Goal: Transaction & Acquisition: Obtain resource

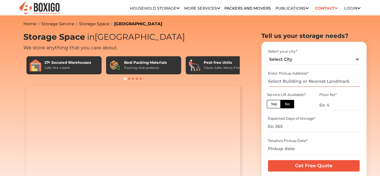
click at [278, 84] on input "text" at bounding box center [314, 81] width 92 height 11
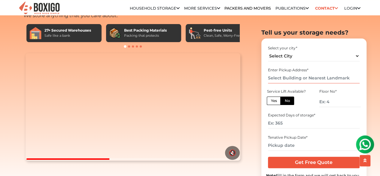
scroll to position [141, 0]
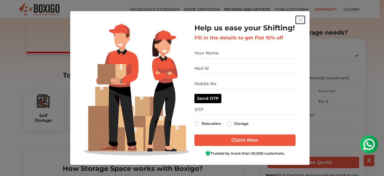
click at [299, 22] on img "get free quote dialog" at bounding box center [300, 19] width 5 height 5
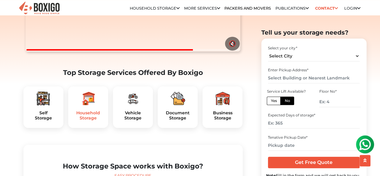
click at [88, 120] on h5 "Household Storage" at bounding box center [88, 115] width 30 height 10
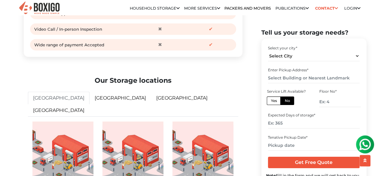
scroll to position [900, 0]
click at [293, 56] on select "Select City Bangalore Bengaluru Bhopal Bhubaneswar Chennai Coimbatore Cuttack D…" at bounding box center [314, 55] width 92 height 11
select select "[GEOGRAPHIC_DATA]"
click at [268, 50] on select "Select City Bangalore Bengaluru Bhopal Bhubaneswar Chennai Coimbatore Cuttack D…" at bounding box center [314, 55] width 92 height 11
click at [287, 76] on input "text" at bounding box center [314, 78] width 92 height 11
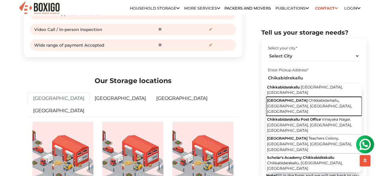
click at [310, 102] on span "Chikkabidarkallu, Anchepalya, Bengaluru, Karnataka" at bounding box center [309, 106] width 85 height 16
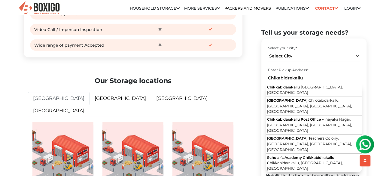
type input "Chikkabidarakallu Metro Station, Chikkabidarkallu, Anchepalya, Bengaluru, Karna…"
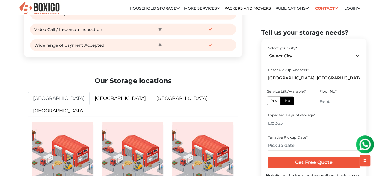
click at [276, 99] on label "Yes" at bounding box center [274, 100] width 14 height 8
click at [274, 99] on input "Yes" at bounding box center [272, 100] width 4 height 4
radio input "true"
click at [282, 99] on label "No" at bounding box center [287, 100] width 14 height 8
click at [284, 99] on input "No" at bounding box center [286, 100] width 4 height 4
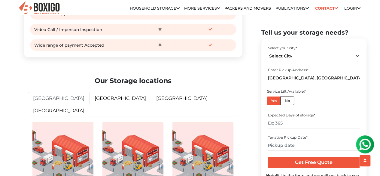
radio input "true"
click at [324, 101] on input "number" at bounding box center [339, 101] width 41 height 11
type input "2"
click at [292, 122] on input "number" at bounding box center [314, 123] width 92 height 11
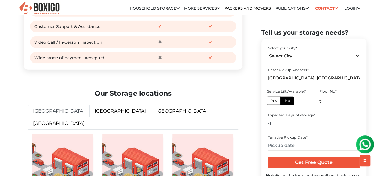
scroll to position [886, 0]
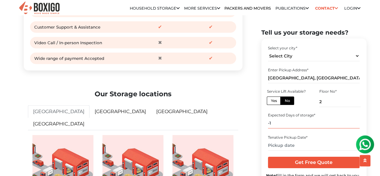
drag, startPoint x: 292, startPoint y: 122, endPoint x: 282, endPoint y: 118, distance: 10.5
click at [282, 118] on input "-1" at bounding box center [314, 123] width 92 height 11
drag, startPoint x: 280, startPoint y: 118, endPoint x: 277, endPoint y: 122, distance: 4.5
click at [277, 122] on input "-1" at bounding box center [314, 123] width 92 height 11
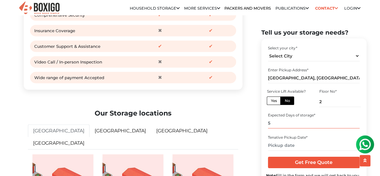
scroll to position [870, 0]
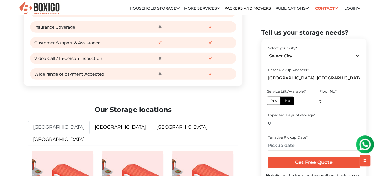
type input "-1"
click at [277, 122] on input "-1" at bounding box center [314, 123] width 92 height 11
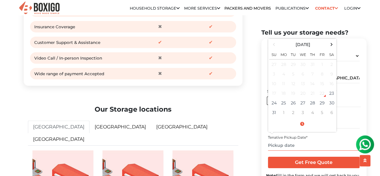
click at [279, 144] on input "text" at bounding box center [314, 145] width 92 height 11
click at [276, 111] on td "31" at bounding box center [274, 112] width 10 height 10
type input "08/31/2025 12:00 AM"
click at [361, 120] on div "Select your city * Select City Bangalore Bengaluru Bhopal Bhubaneswar Chennai C…" at bounding box center [313, 113] width 105 height 150
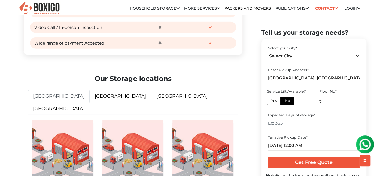
scroll to position [902, 0]
drag, startPoint x: 373, startPoint y: 112, endPoint x: 310, endPoint y: 161, distance: 79.1
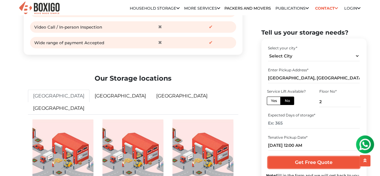
click at [310, 161] on input "Get Free Quote" at bounding box center [314, 161] width 92 height 11
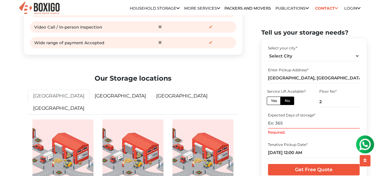
click at [295, 126] on input "Required." at bounding box center [314, 123] width 92 height 11
click at [320, 32] on h2 "Tell us your storage needs?" at bounding box center [313, 32] width 105 height 7
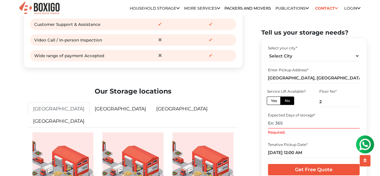
scroll to position [889, 0]
click at [297, 124] on input "Required." at bounding box center [314, 123] width 92 height 11
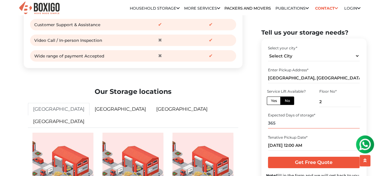
type input "365"
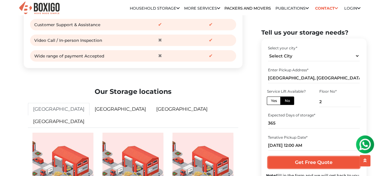
click at [307, 159] on input "Get Free Quote" at bounding box center [314, 161] width 92 height 11
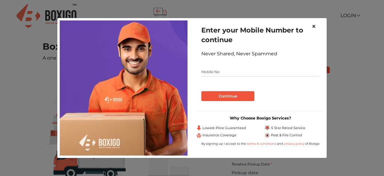
click at [315, 26] on span "×" at bounding box center [314, 26] width 4 height 9
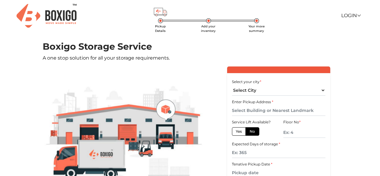
click at [12, 5] on header "Pickup Details Add your inventory Your move summary Login Customer Vendor" at bounding box center [190, 16] width 380 height 32
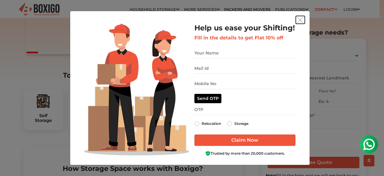
click at [299, 22] on img "get free quote dialog" at bounding box center [300, 19] width 5 height 5
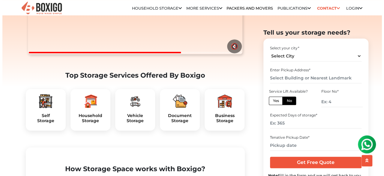
scroll to position [137, 0]
